Goal: Task Accomplishment & Management: Manage account settings

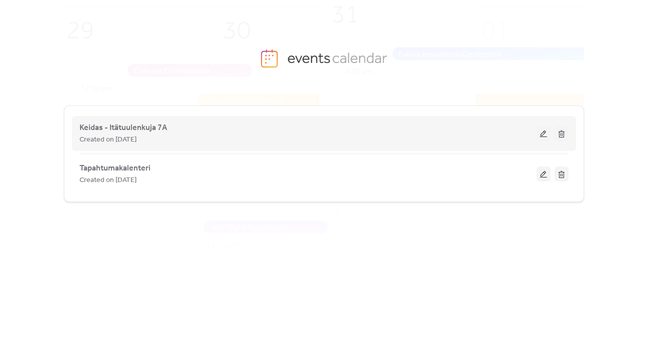
click at [466, 130] on div "Keidas - Itätuulenkuja 7A Created on [DATE]" at bounding box center [308, 134] width 457 height 24
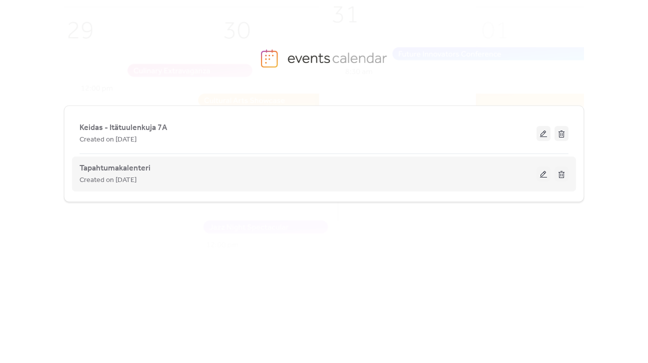
click at [542, 172] on button at bounding box center [544, 174] width 14 height 15
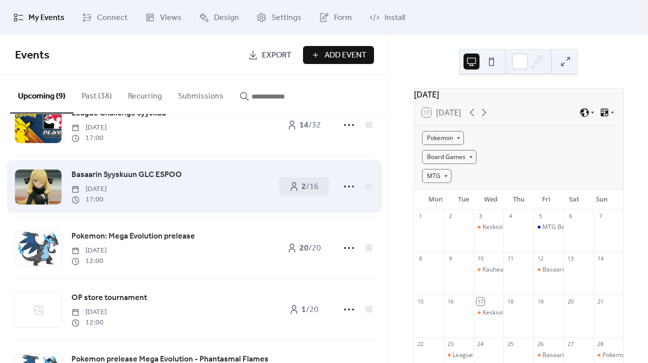
scroll to position [100, 0]
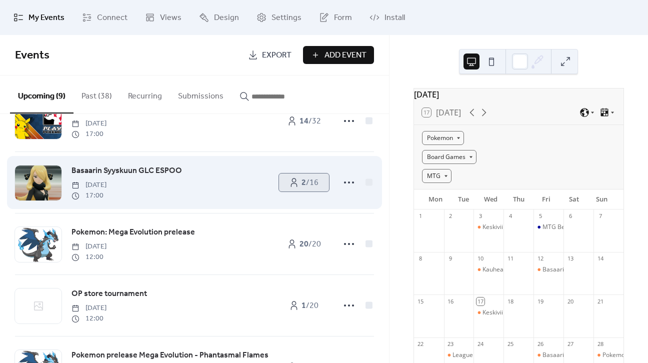
click at [316, 185] on span "2 / 16" at bounding box center [310, 183] width 17 height 12
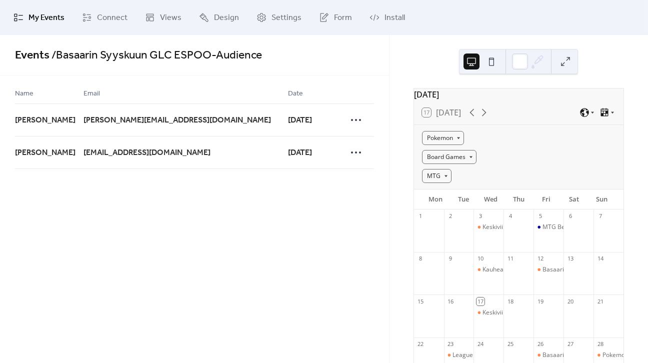
click at [33, 12] on span "My Events" at bounding box center [47, 18] width 36 height 12
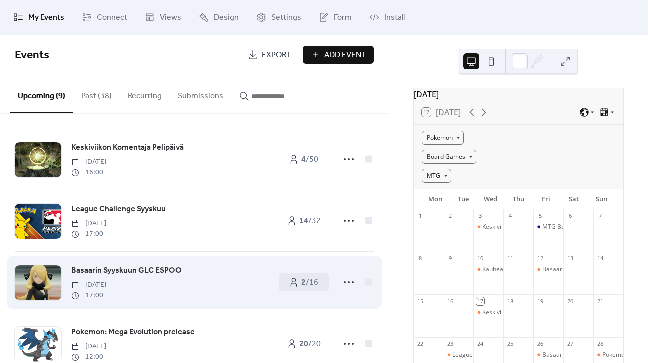
click at [158, 268] on span "Basaarin Syyskuun GLC ESPOO" at bounding box center [127, 271] width 111 height 12
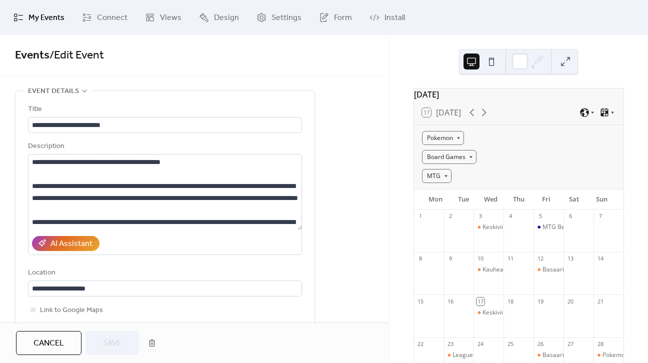
click at [50, 343] on span "Cancel" at bounding box center [49, 344] width 31 height 12
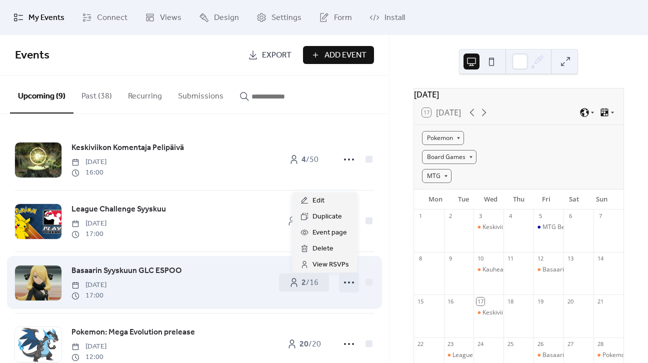
click at [348, 284] on icon at bounding box center [349, 283] width 16 height 16
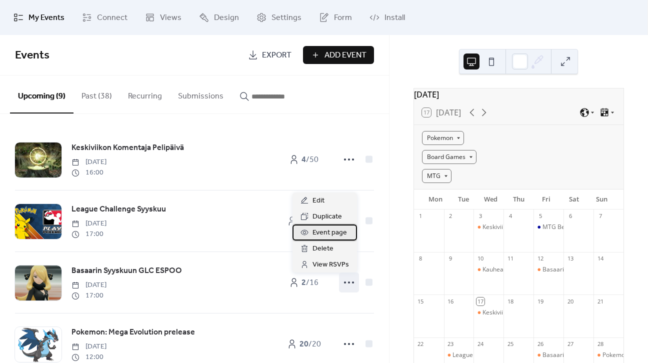
click at [329, 234] on span "Event page" at bounding box center [330, 233] width 35 height 12
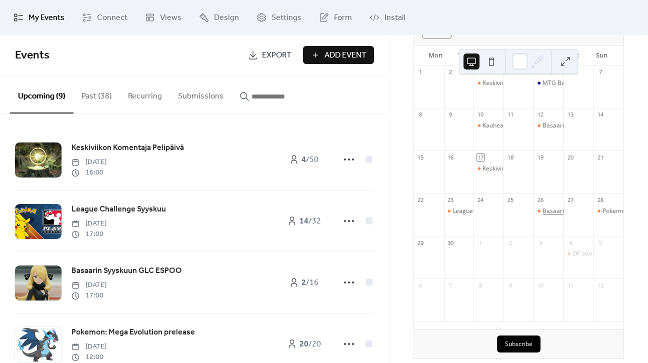
scroll to position [150, 0]
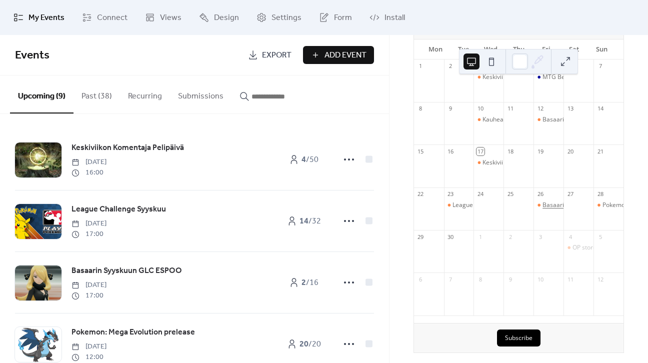
click at [549, 208] on div "Basaarin Syyskuun GLC ESPOO" at bounding box center [586, 205] width 87 height 9
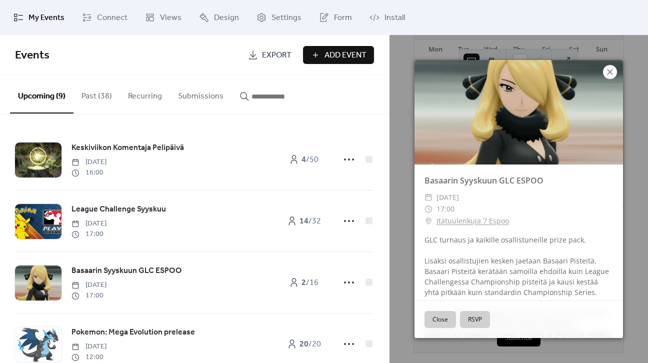
click at [610, 74] on icon at bounding box center [610, 72] width 12 height 12
